Goal: Find contact information: Find contact information

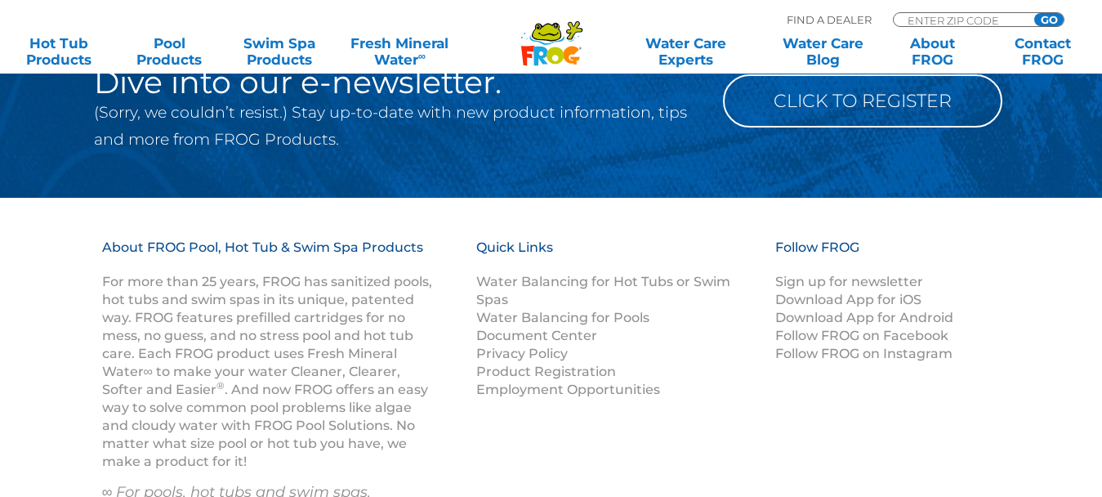
scroll to position [2016, 0]
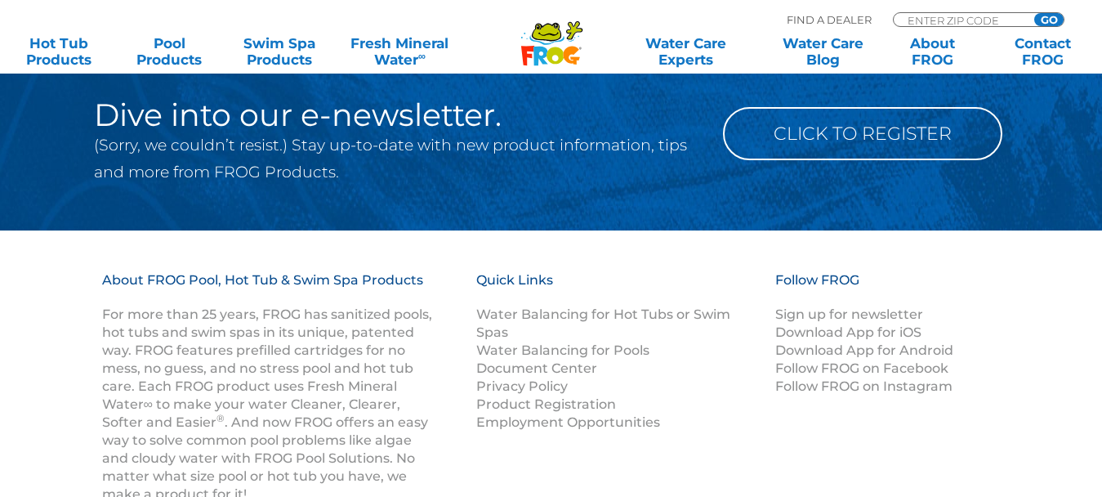
click at [549, 278] on h3 "Quick Links" at bounding box center [615, 288] width 279 height 34
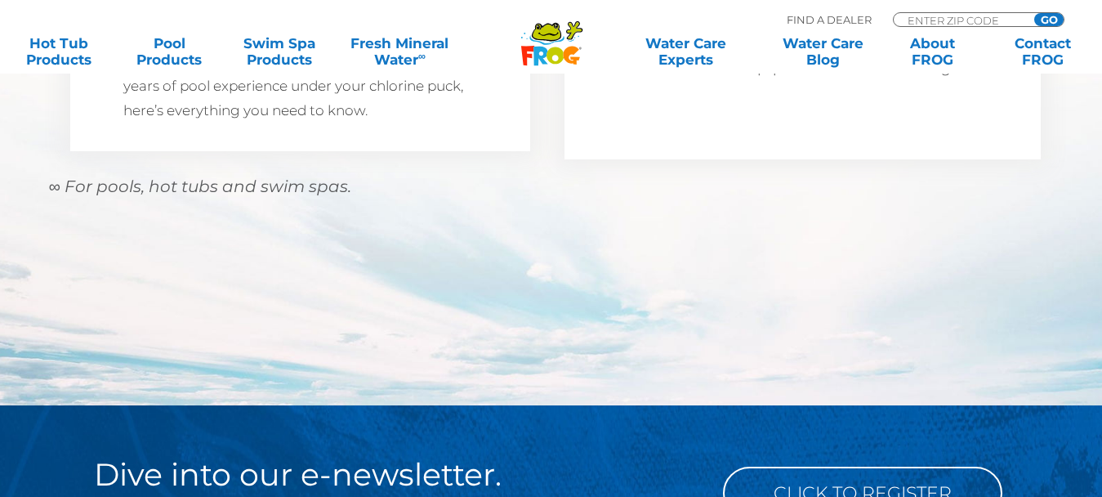
scroll to position [1624, 0]
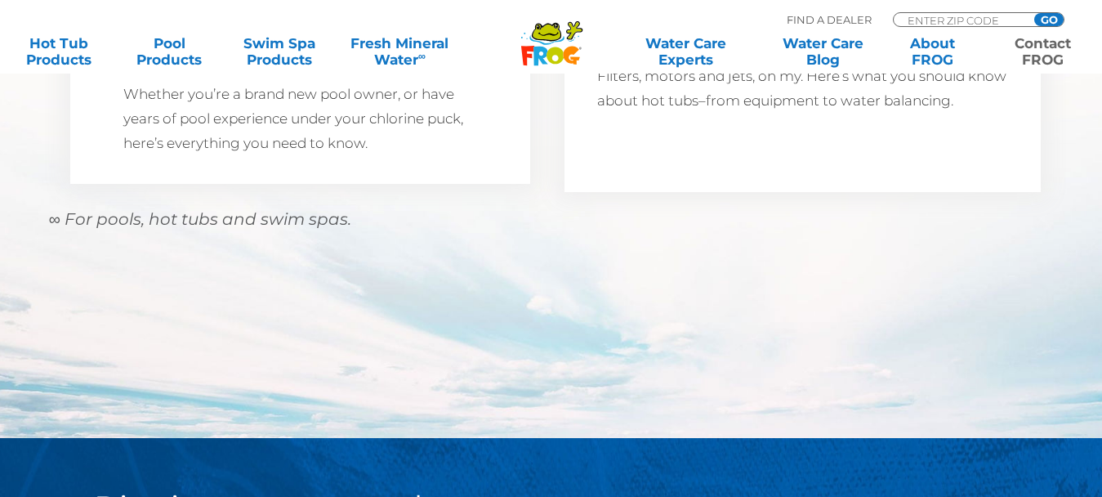
click at [1054, 40] on link "Contact FROG" at bounding box center [1043, 51] width 86 height 33
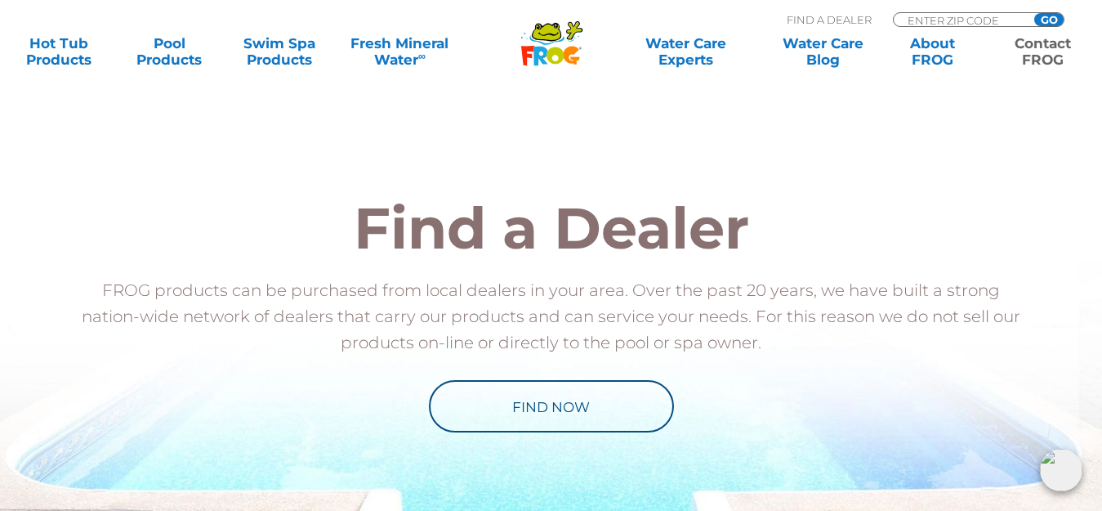
scroll to position [1809, 0]
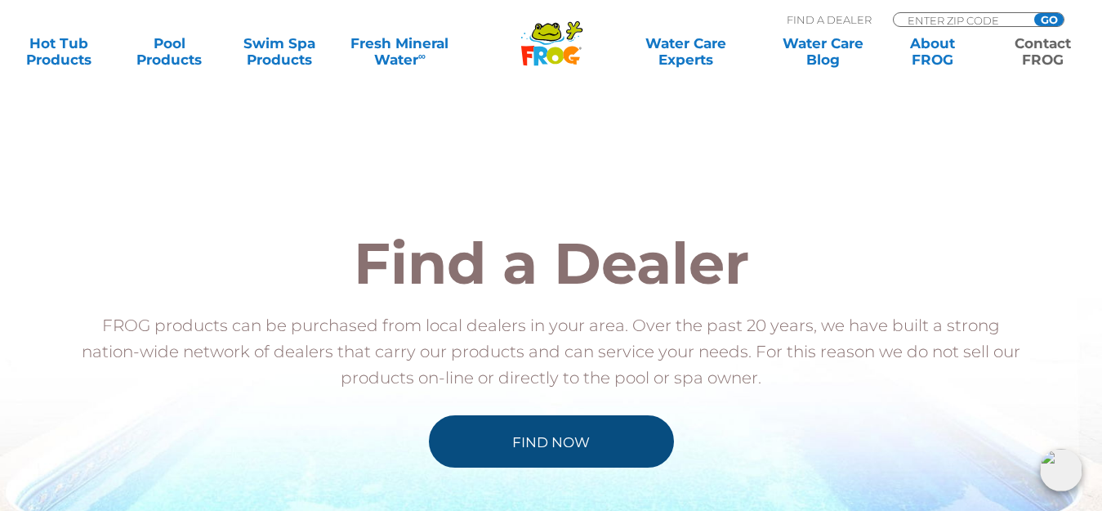
click at [600, 451] on link "Find Now" at bounding box center [551, 441] width 245 height 52
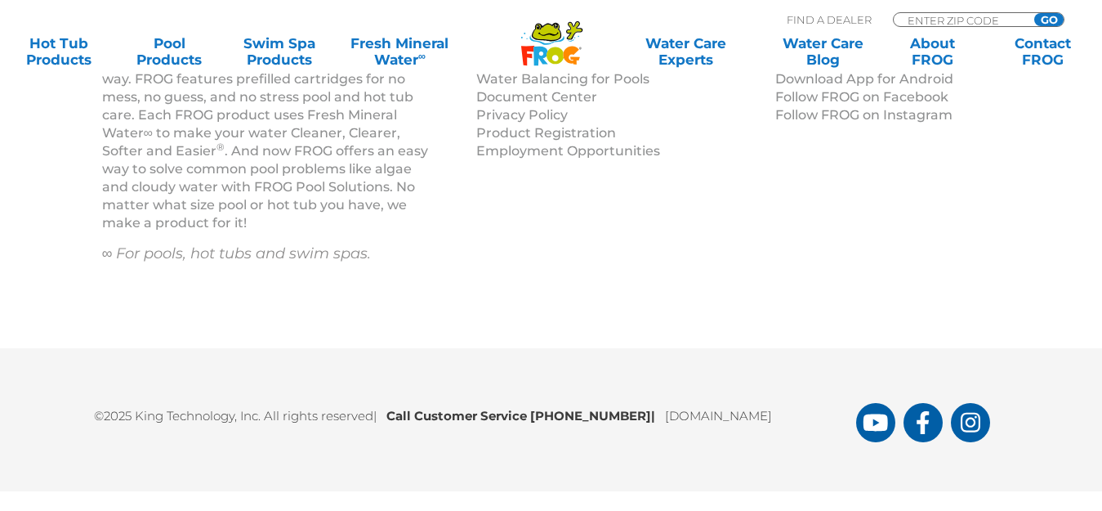
scroll to position [1987, 0]
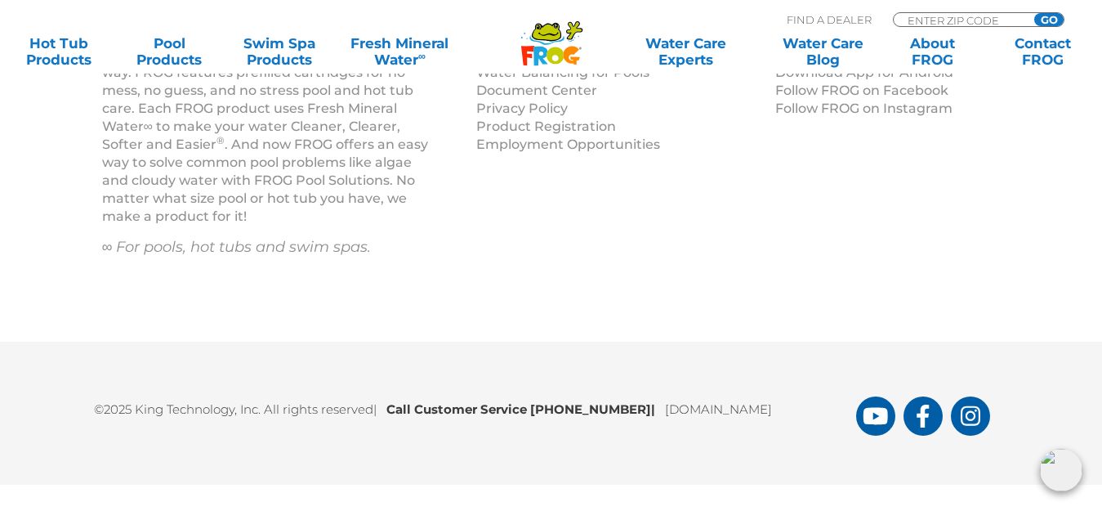
drag, startPoint x: 535, startPoint y: 406, endPoint x: 551, endPoint y: 405, distance: 16.4
drag, startPoint x: 551, startPoint y: 405, endPoint x: 630, endPoint y: 399, distance: 78.7
click at [630, 399] on p "©2025 King Technology, Inc. All rights reserved | Call Customer Service [PHONE_…" at bounding box center [475, 405] width 762 height 29
copy b "[PHONE_NUMBER]"
click at [587, 267] on div "About FROG Pool, Hot Tub & Swim Spa Products For more than 25 years, FROG has s…" at bounding box center [551, 146] width 980 height 307
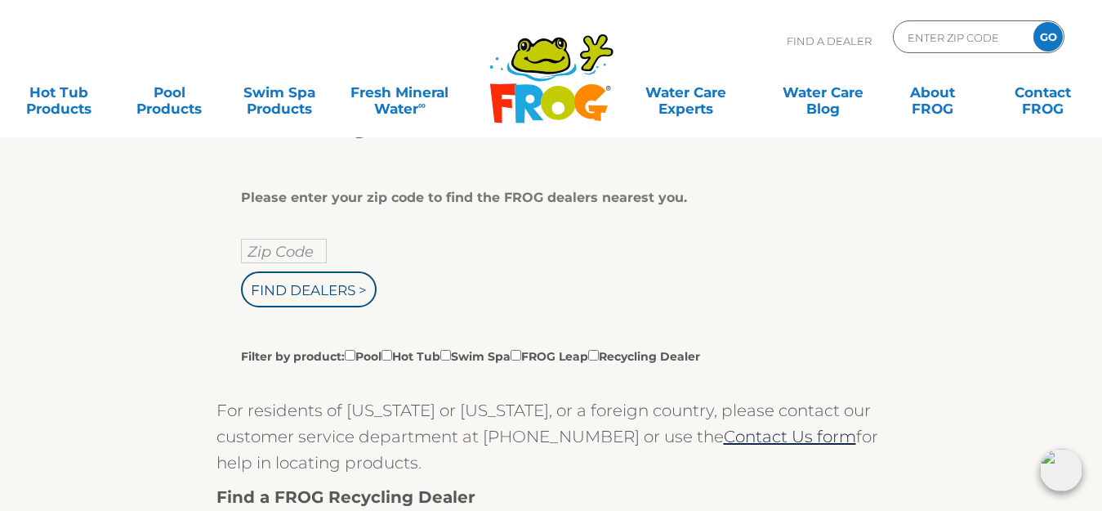
scroll to position [0, 0]
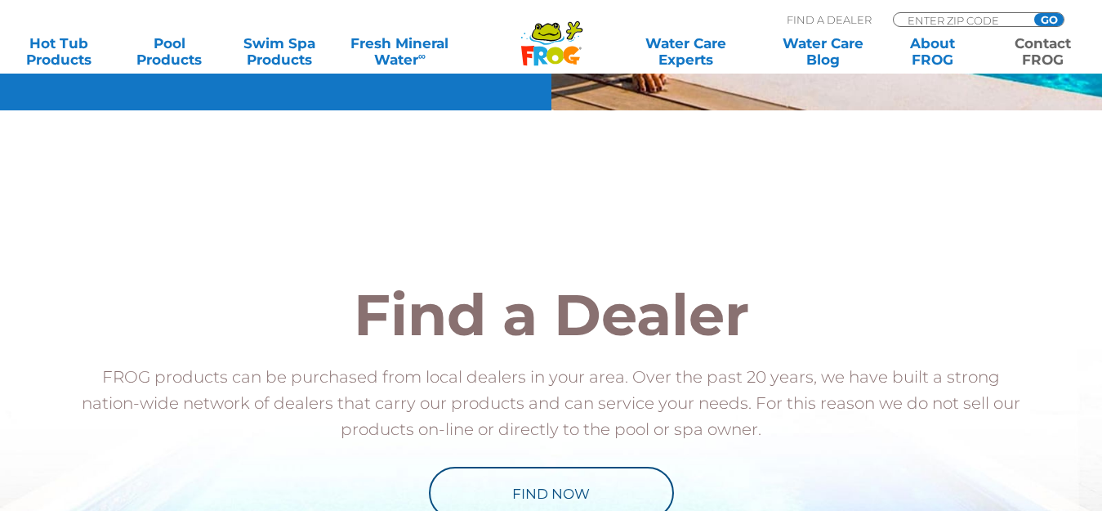
scroll to position [1809, 0]
